Goal: Information Seeking & Learning: Learn about a topic

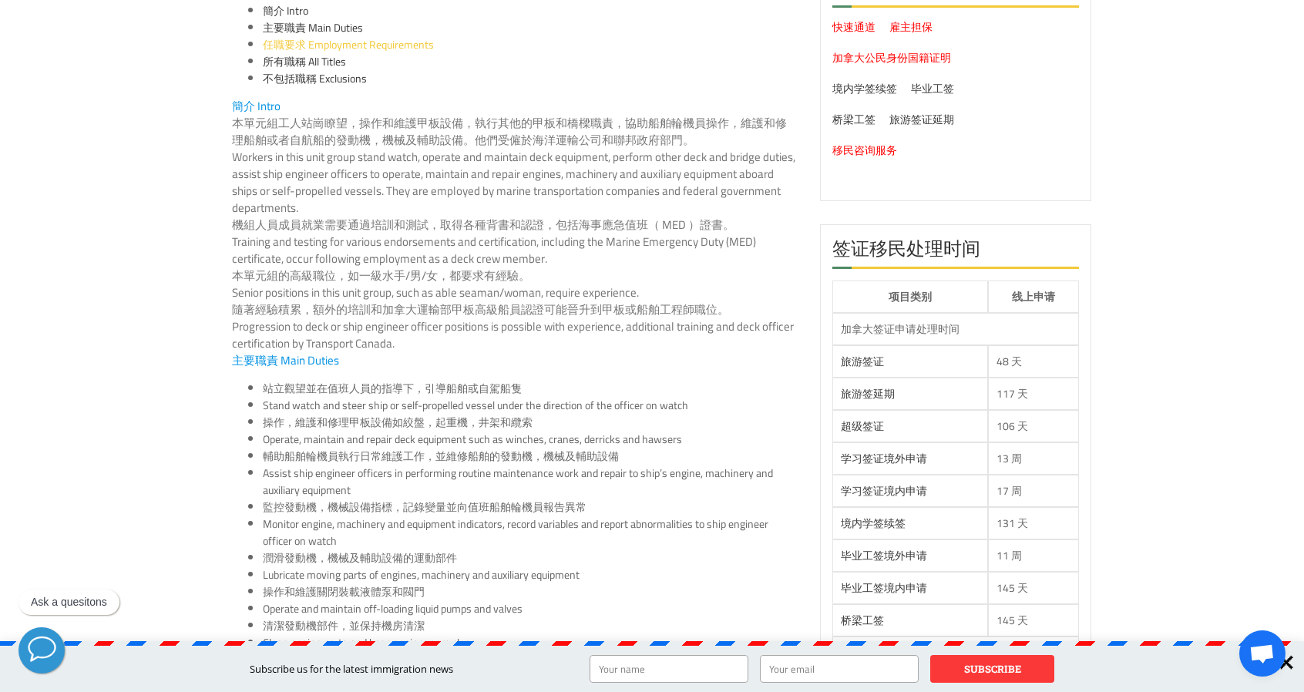
scroll to position [308, 0]
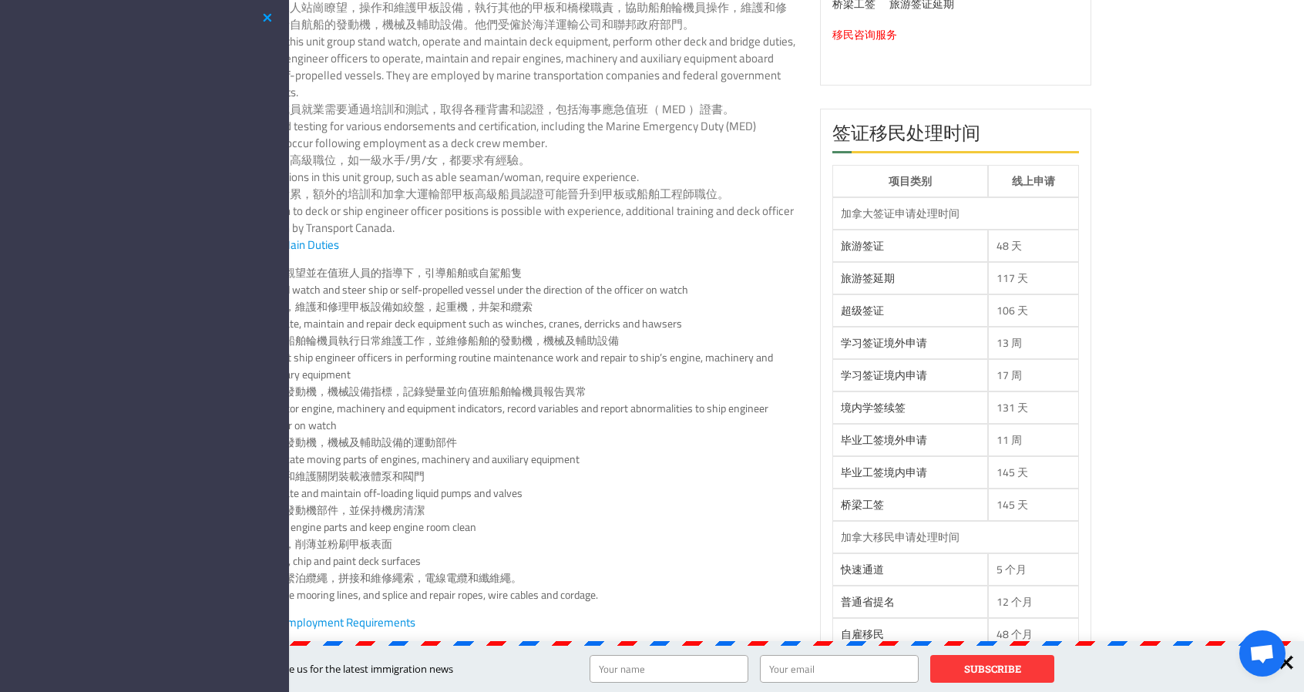
click at [270, 15] on button "button" at bounding box center [267, 17] width 18 height 19
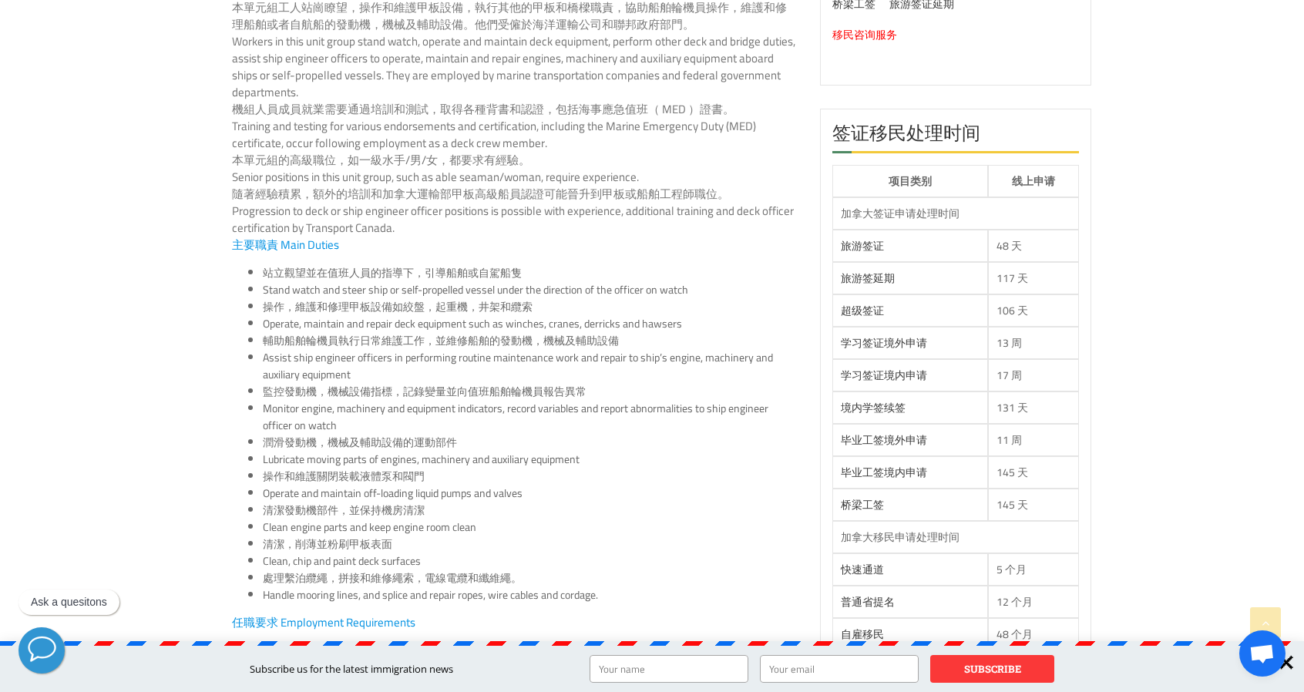
scroll to position [0, 0]
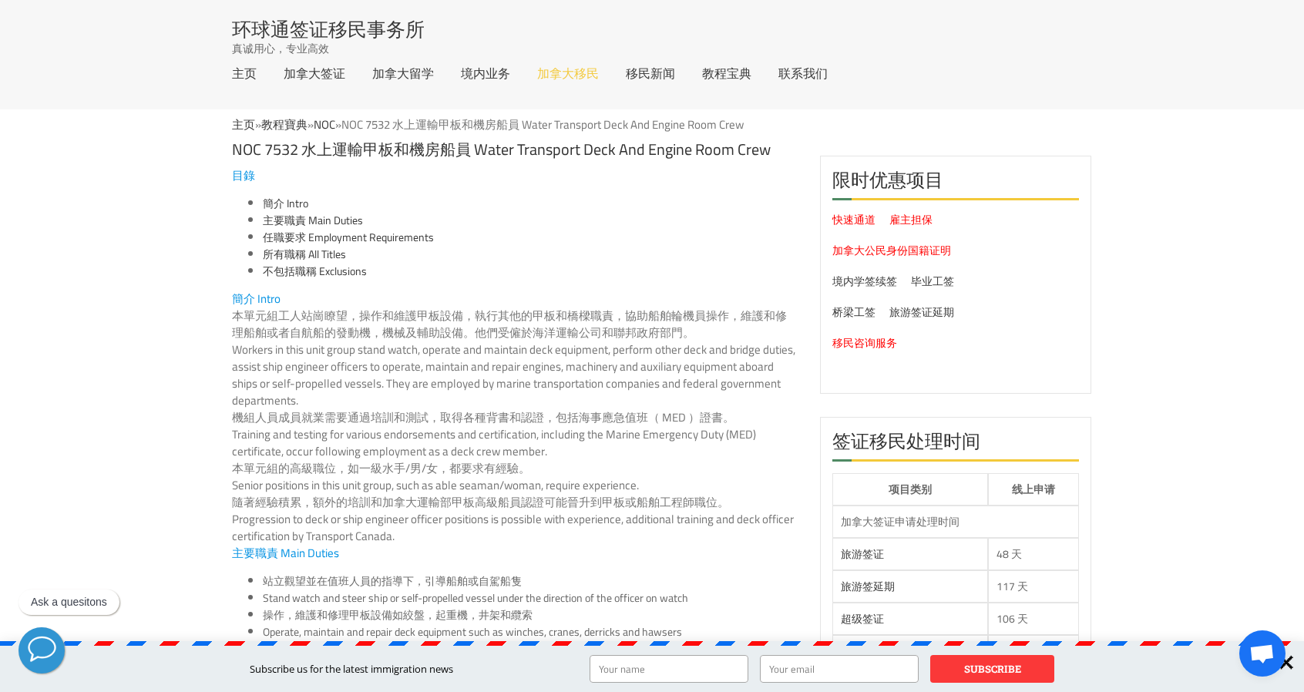
click at [573, 73] on link "加拿大移民" at bounding box center [568, 73] width 62 height 12
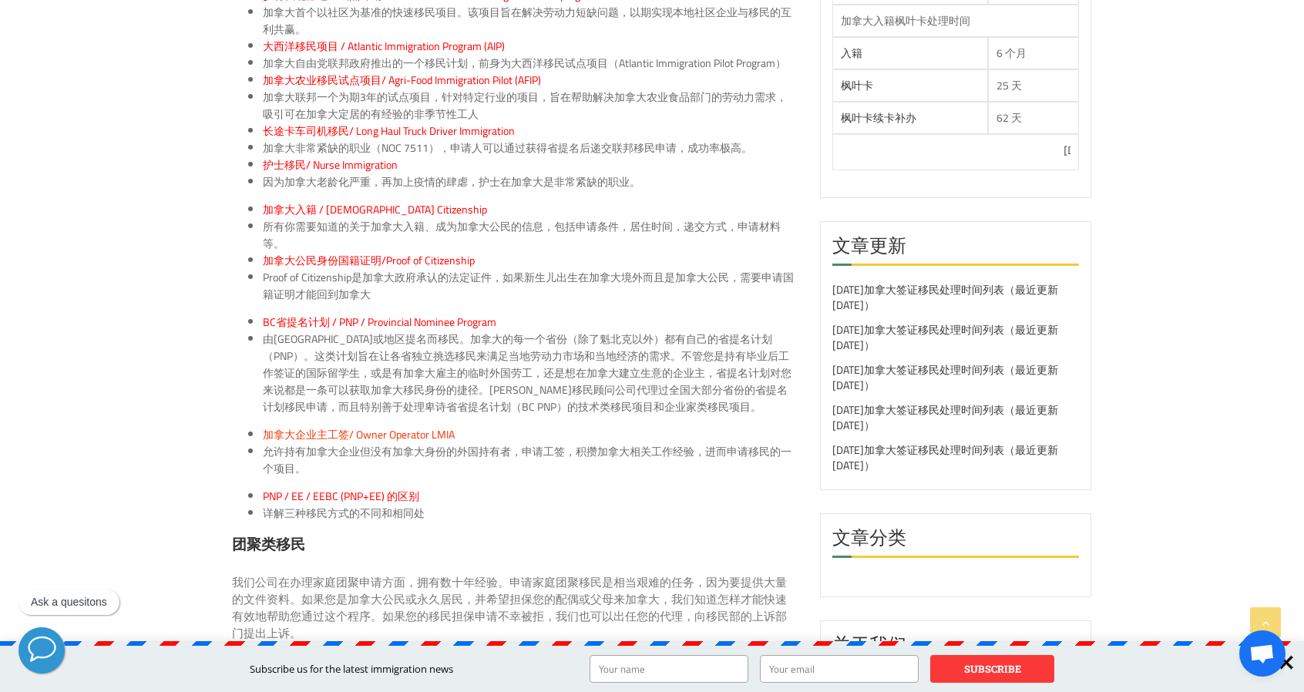
scroll to position [1079, 0]
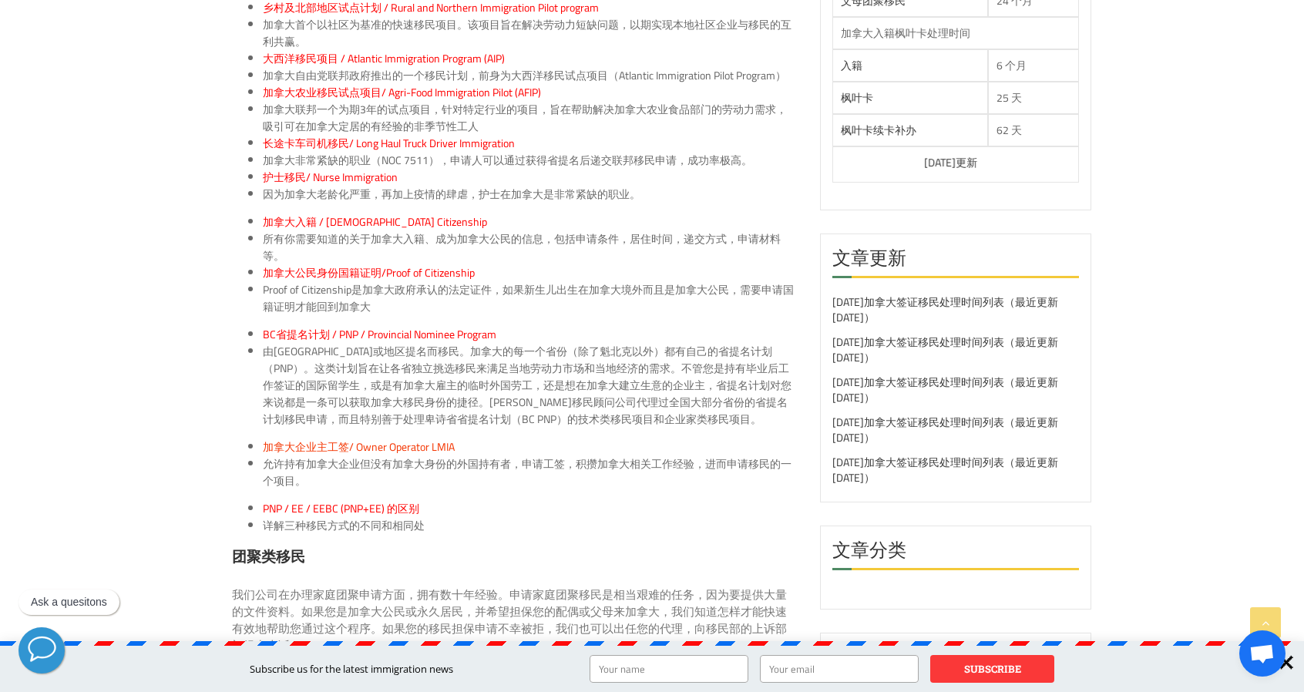
click at [282, 499] on span "PNP / EE / EEBC (PNP+EE) 的区别" at bounding box center [341, 509] width 156 height 20
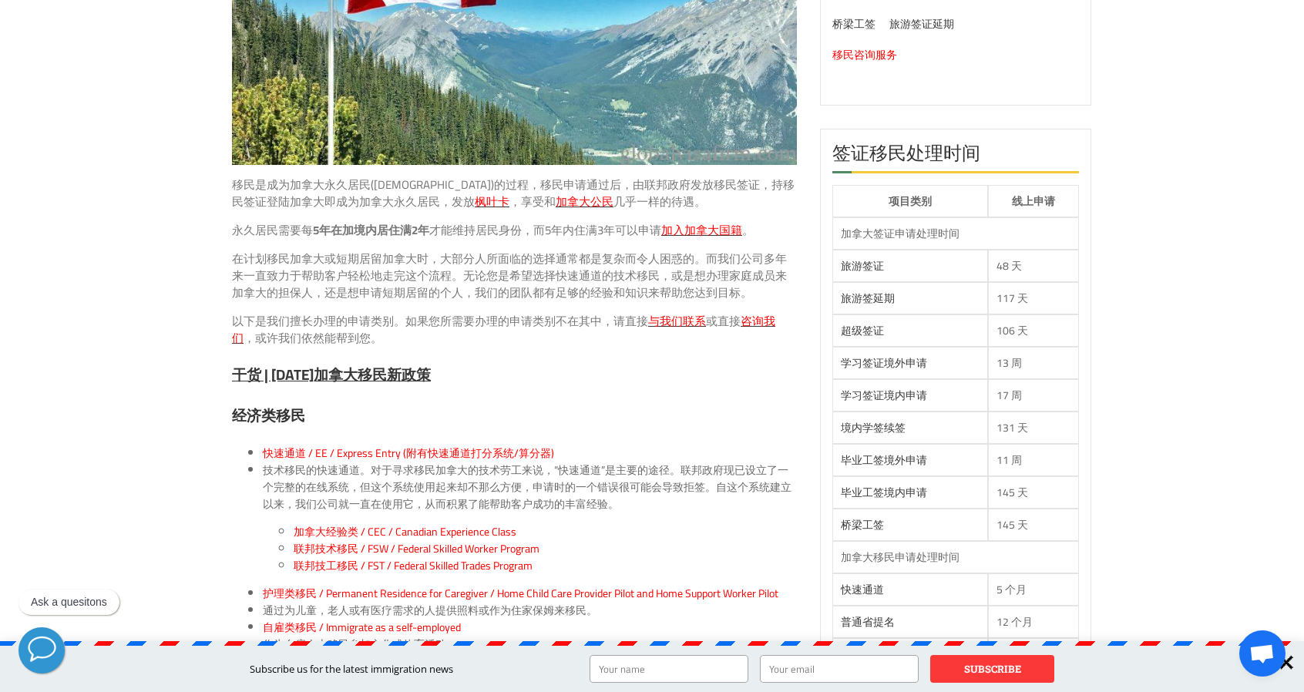
scroll to position [308, 0]
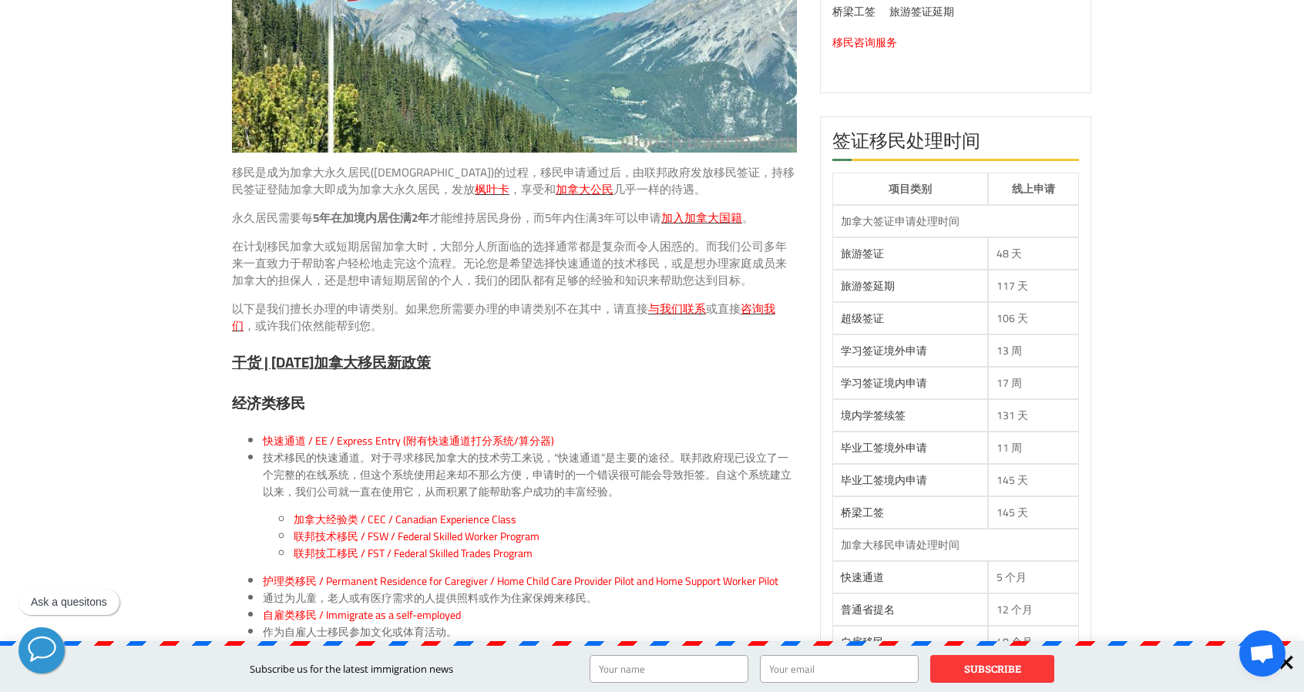
click at [337, 534] on span "联邦技术移民 / FSW / Federal Skilled Worker Program" at bounding box center [417, 536] width 246 height 20
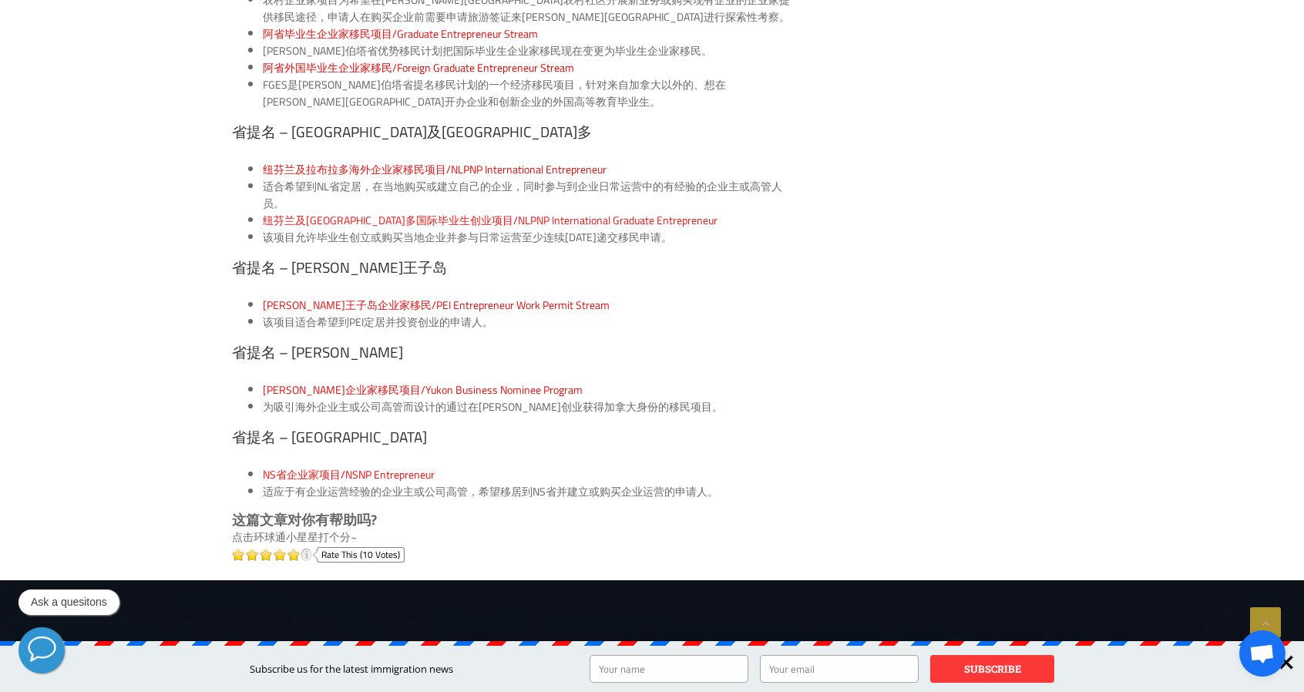
scroll to position [2852, 0]
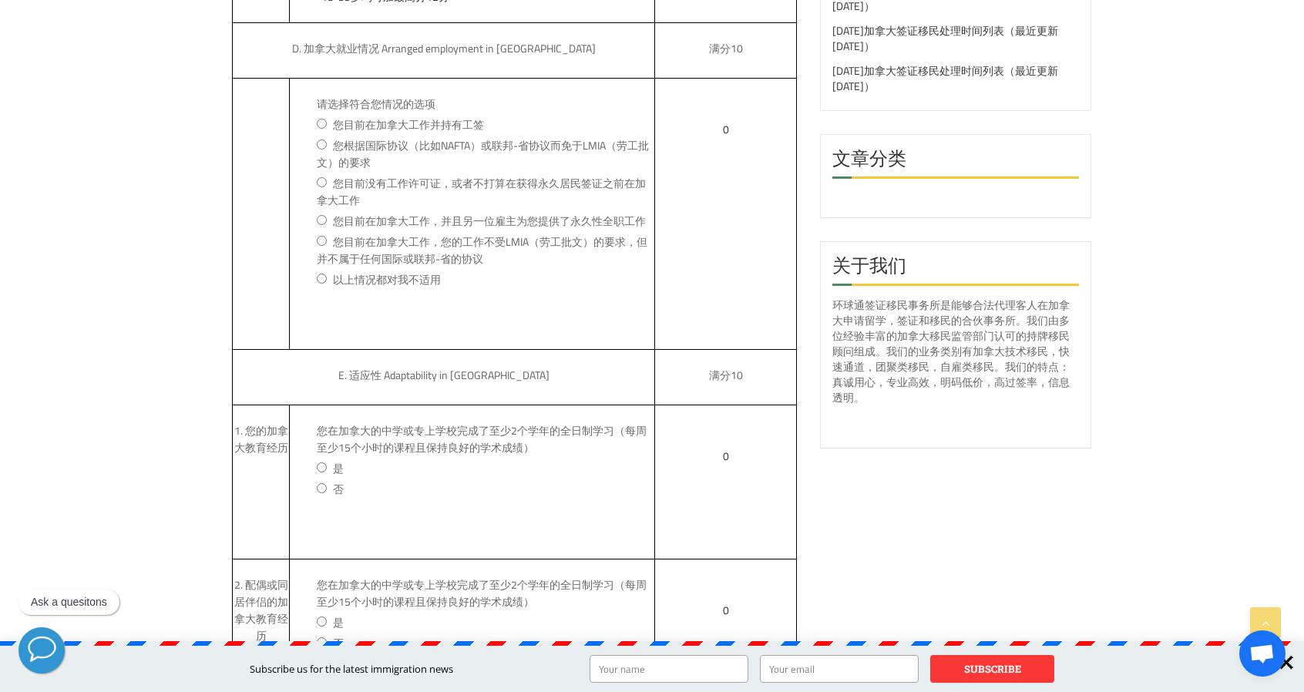
scroll to position [1464, 0]
